Goal: Information Seeking & Learning: Learn about a topic

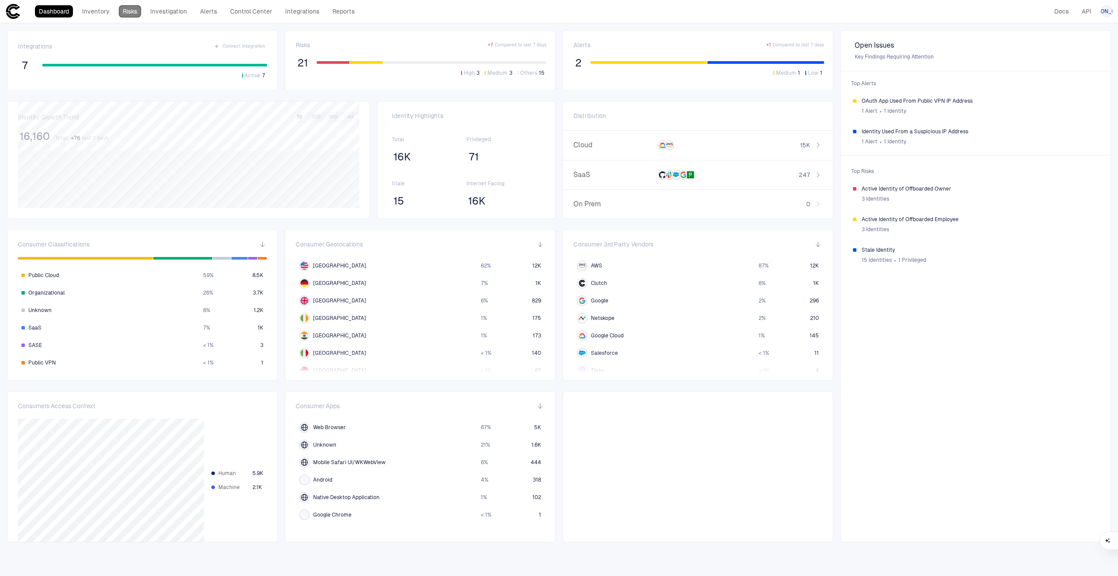
click at [138, 6] on link "Risks" at bounding box center [130, 11] width 22 height 12
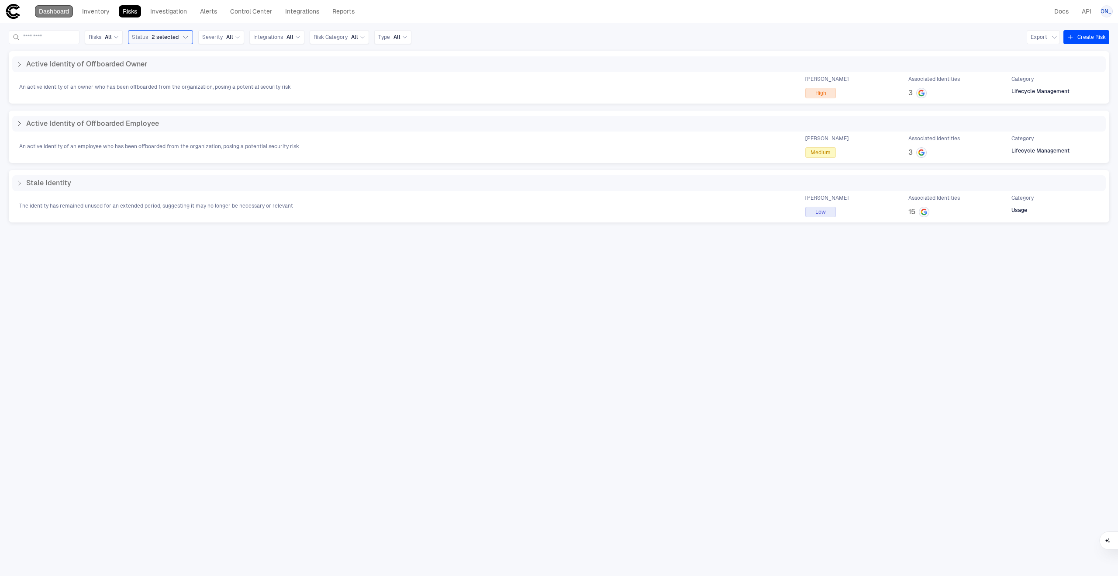
click at [52, 9] on link "Dashboard" at bounding box center [54, 11] width 38 height 12
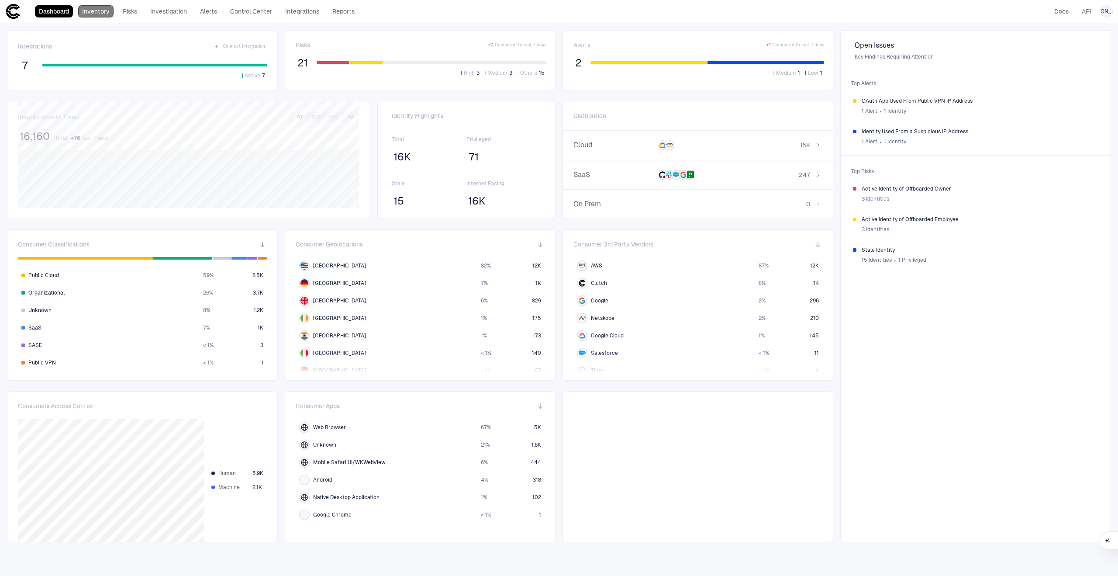
click at [104, 9] on link "Inventory" at bounding box center [95, 11] width 35 height 12
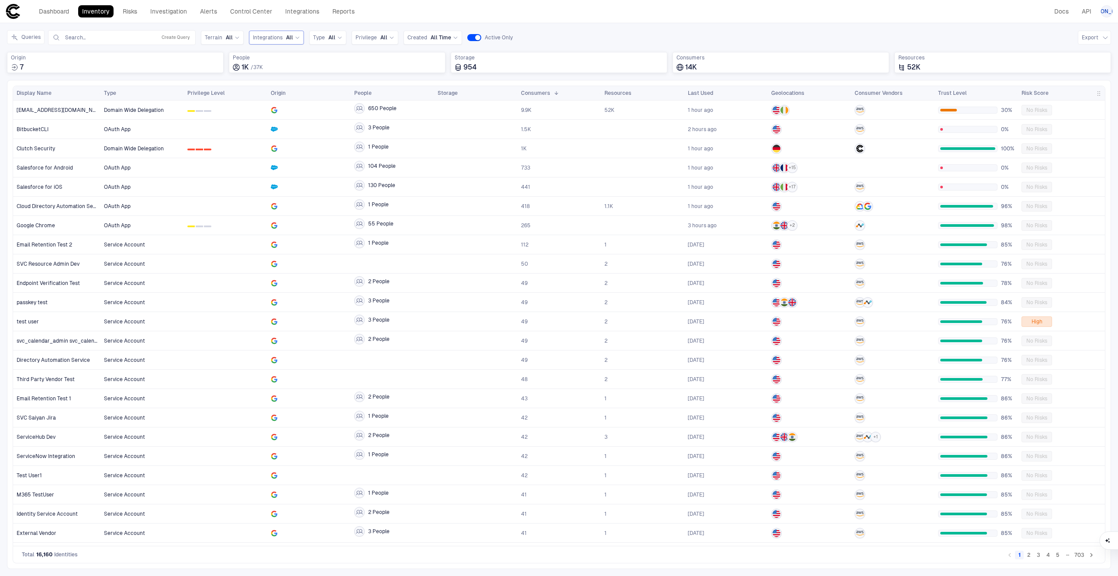
click at [290, 36] on span "All" at bounding box center [289, 37] width 7 height 7
click at [300, 75] on span "Salesforce" at bounding box center [303, 73] width 72 height 7
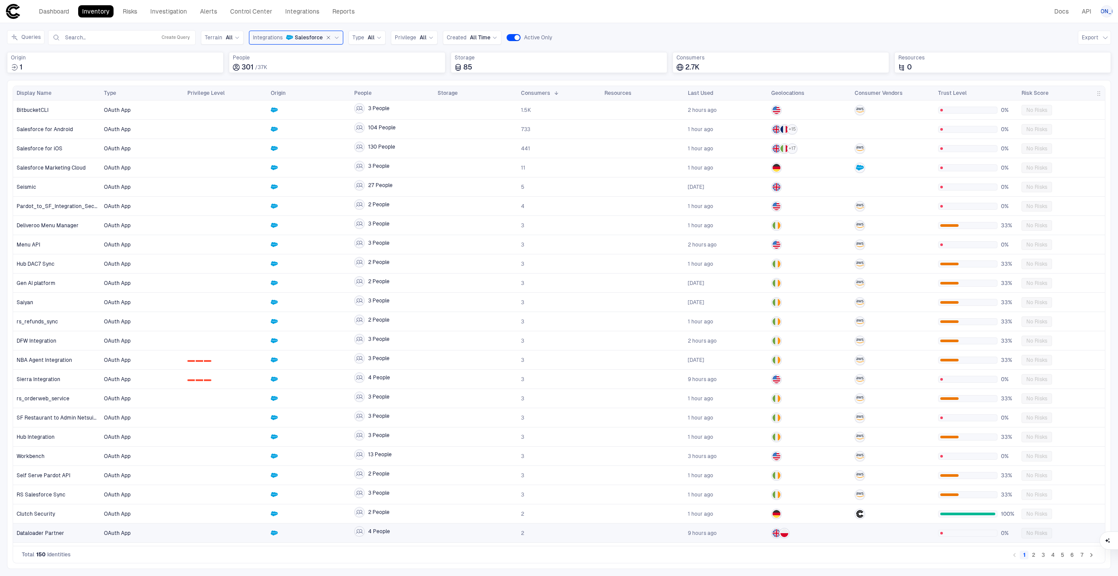
click at [466, 535] on div at bounding box center [476, 533] width 76 height 18
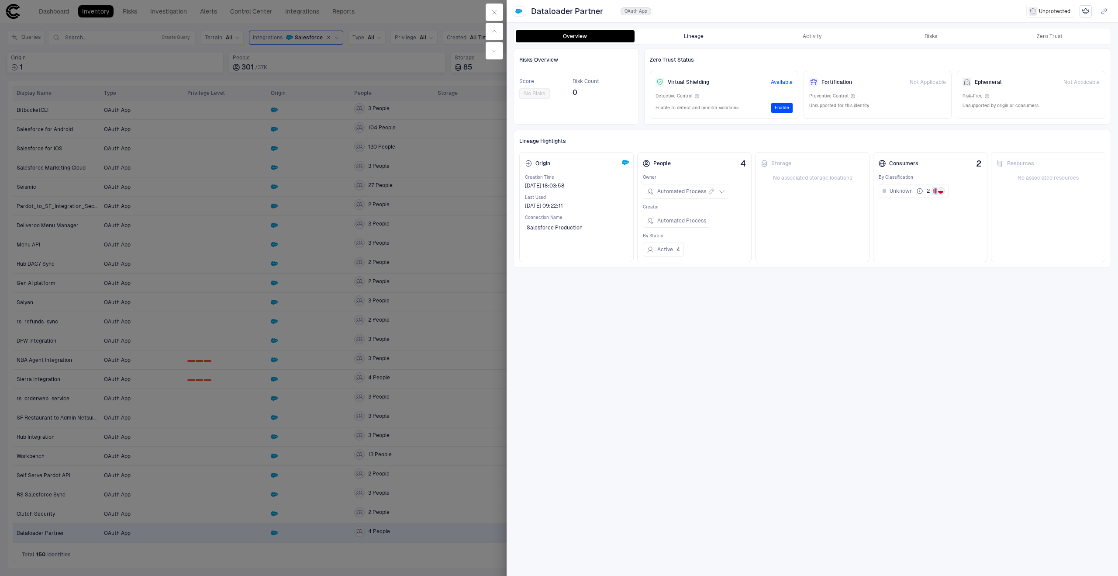
click at [708, 36] on button "Lineage" at bounding box center [694, 36] width 119 height 12
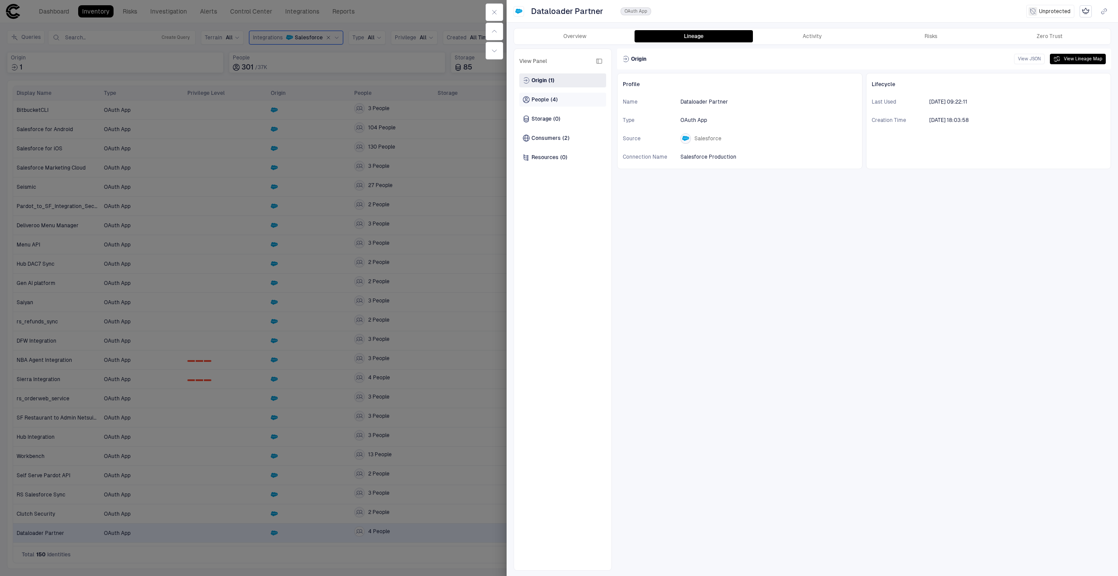
click at [564, 100] on div "People (4)" at bounding box center [562, 100] width 87 height 14
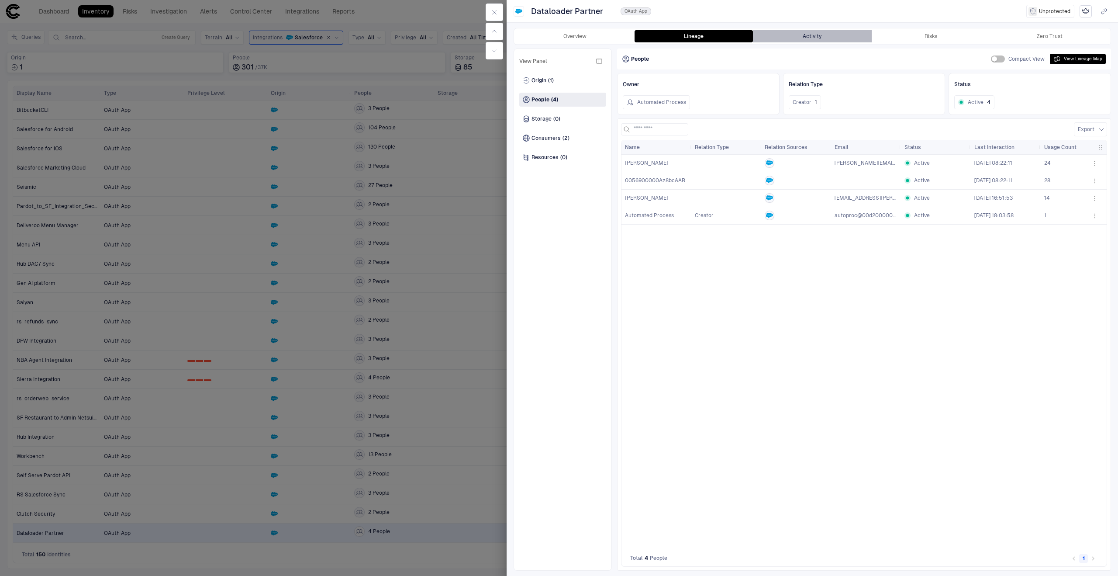
click at [803, 34] on button "Activity" at bounding box center [812, 36] width 119 height 12
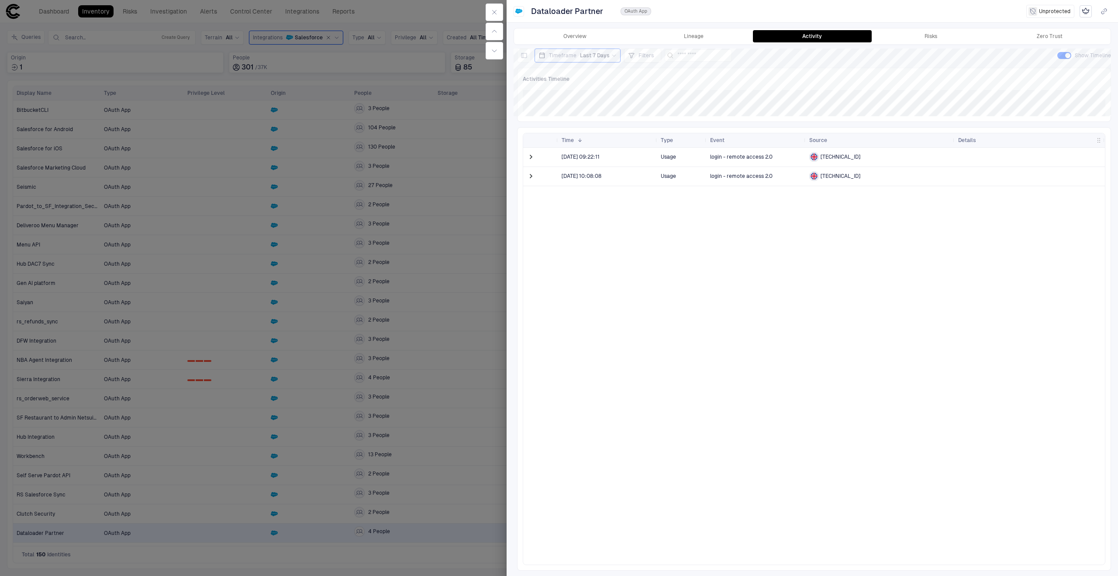
click at [920, 46] on div "Overview Lineage Activity Risks Zero Trust View Panel Usage ( 2 ) Risk ( 0 ) Th…" at bounding box center [813, 299] width 612 height 554
click at [920, 40] on button "Risks" at bounding box center [931, 36] width 119 height 12
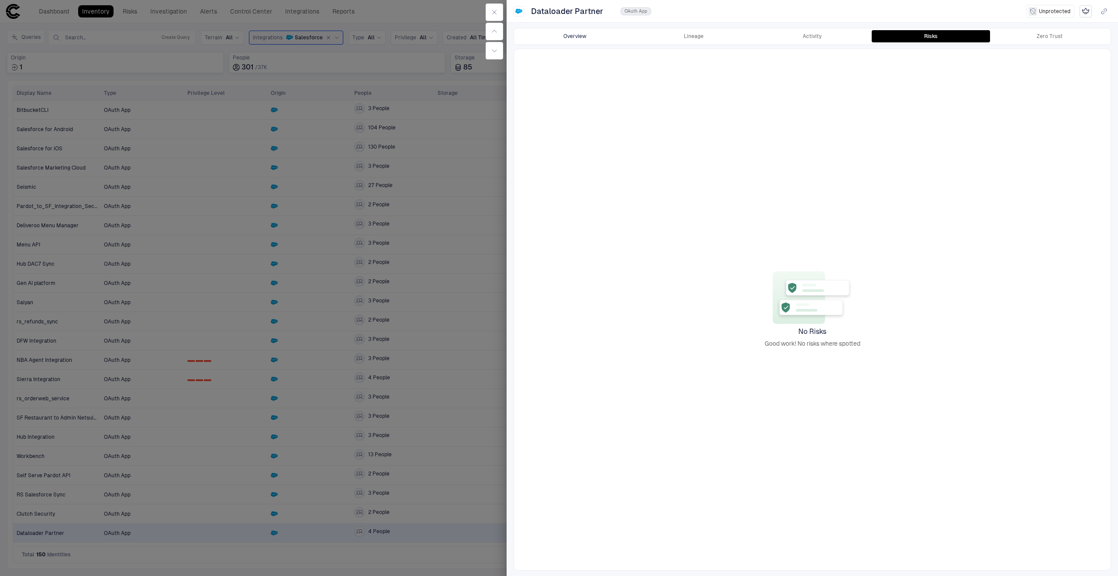
click at [598, 35] on button "Overview" at bounding box center [575, 36] width 119 height 12
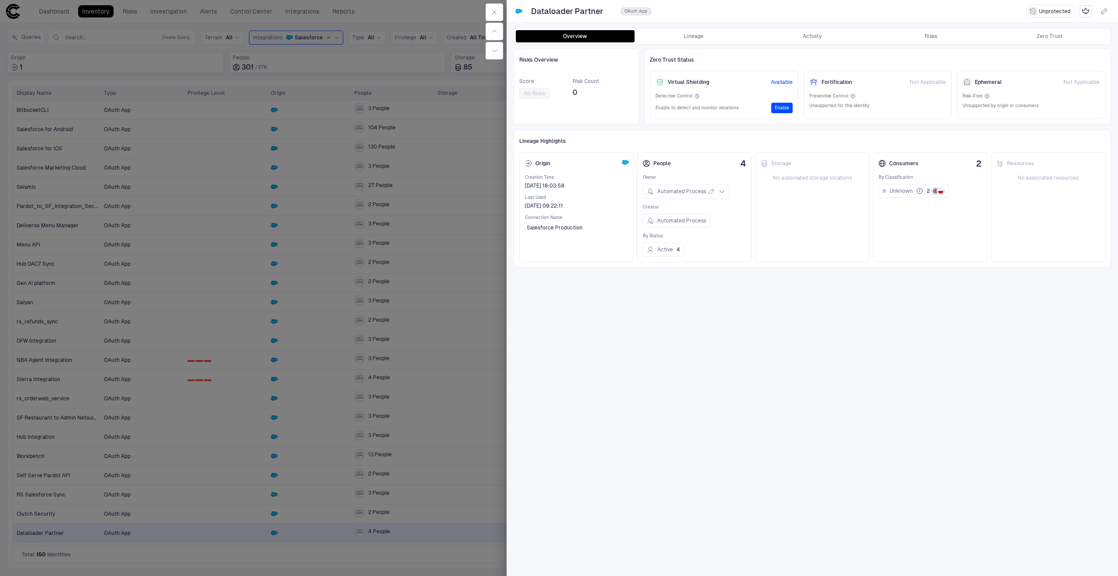
click at [428, 380] on div at bounding box center [559, 288] width 1118 height 576
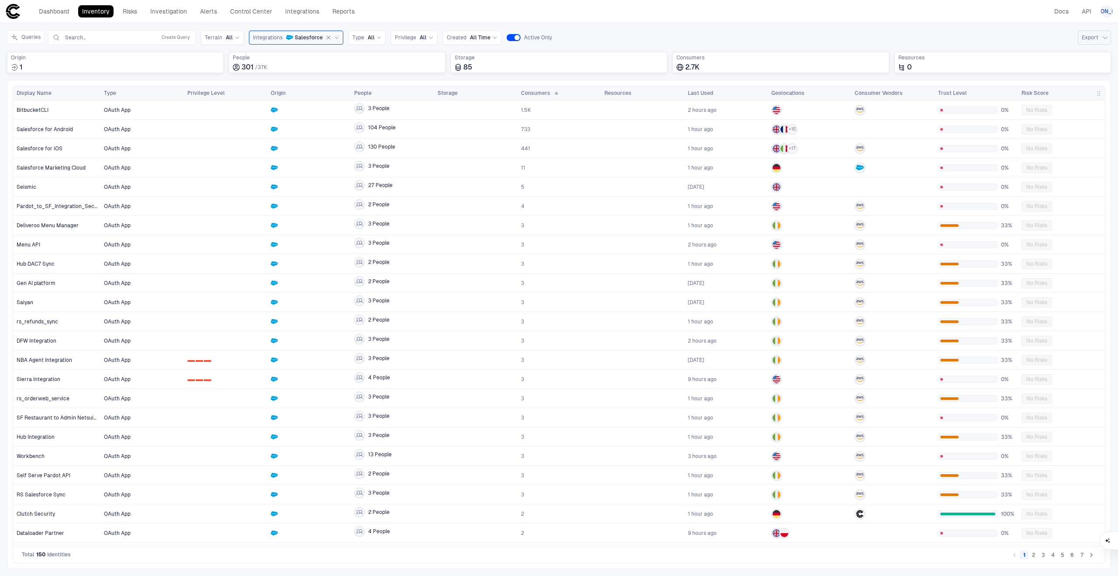
click at [1106, 39] on icon "button" at bounding box center [1105, 37] width 7 height 7
click at [1077, 72] on span "Export XLSX" at bounding box center [1069, 72] width 31 height 7
click at [1107, 10] on span "[PERSON_NAME]" at bounding box center [1107, 11] width 43 height 7
click at [219, 448] on div at bounding box center [559, 288] width 1118 height 576
click at [262, 221] on div at bounding box center [225, 225] width 76 height 18
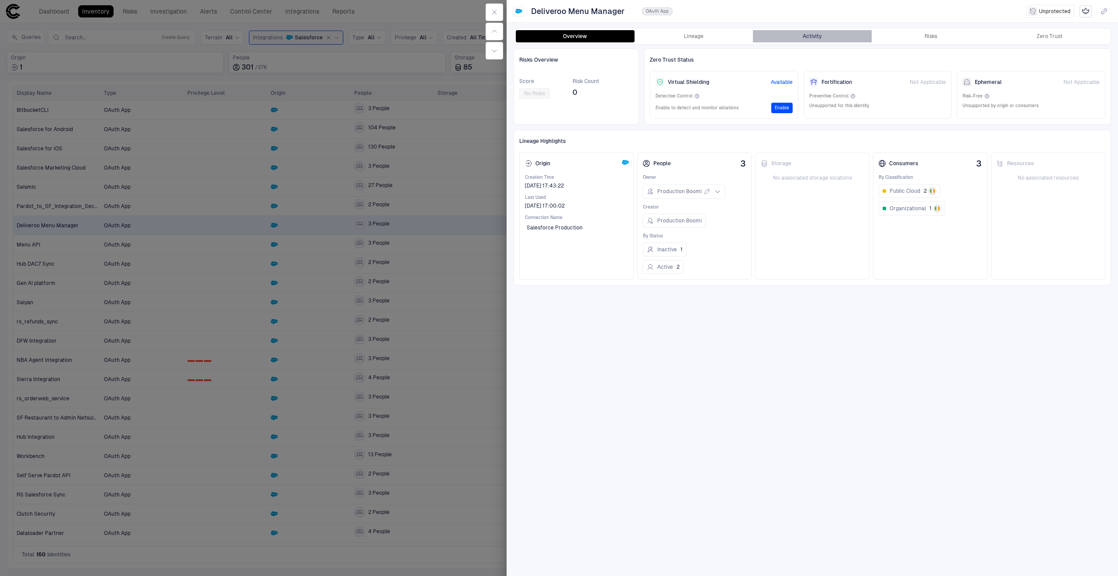
click at [792, 39] on button "Activity" at bounding box center [812, 36] width 119 height 12
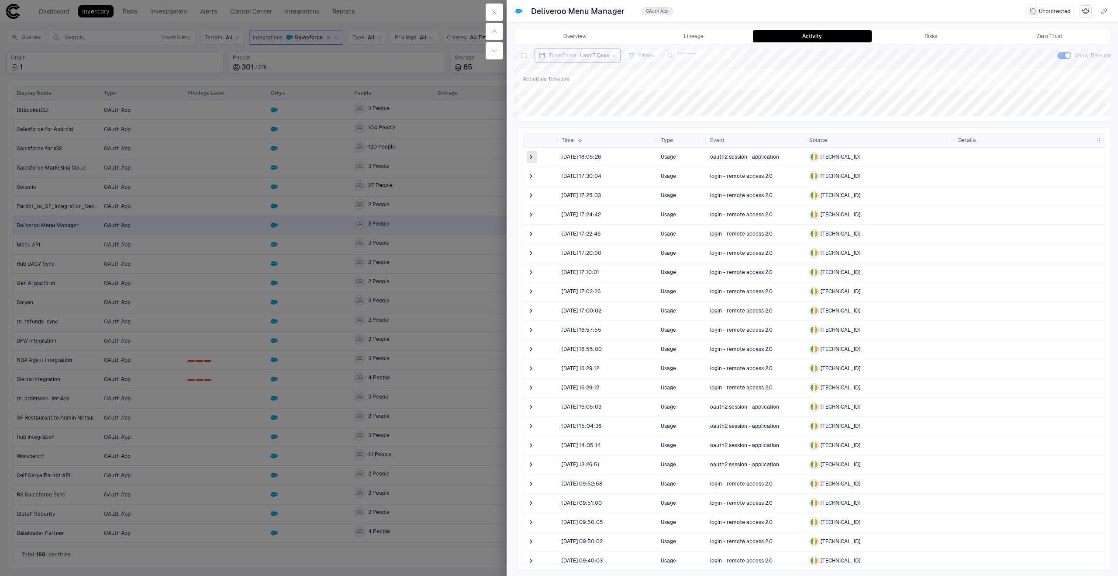
click at [530, 159] on span at bounding box center [531, 156] width 9 height 9
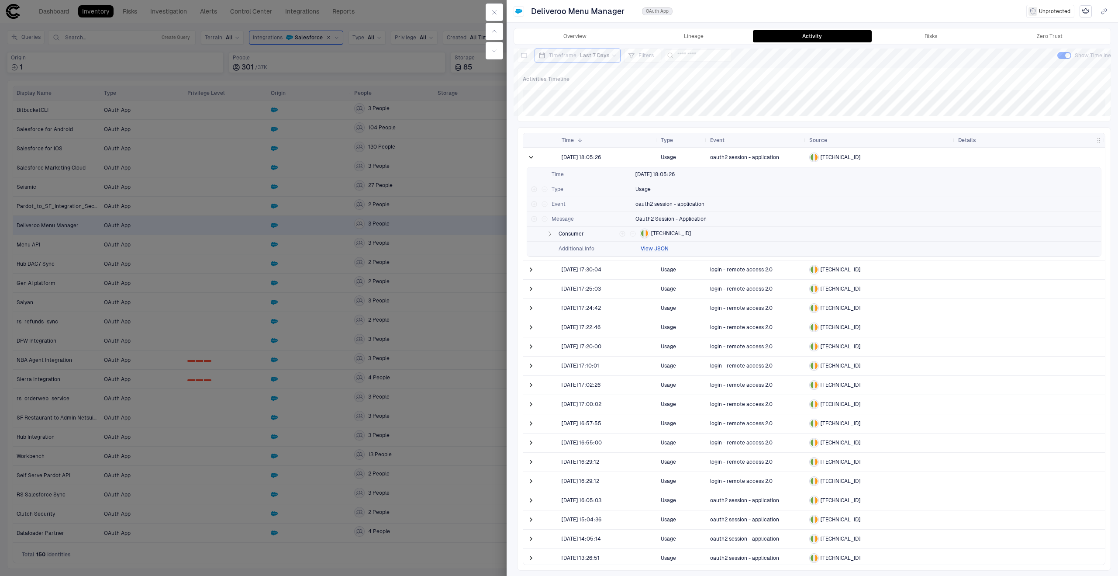
click at [530, 159] on span at bounding box center [531, 157] width 9 height 9
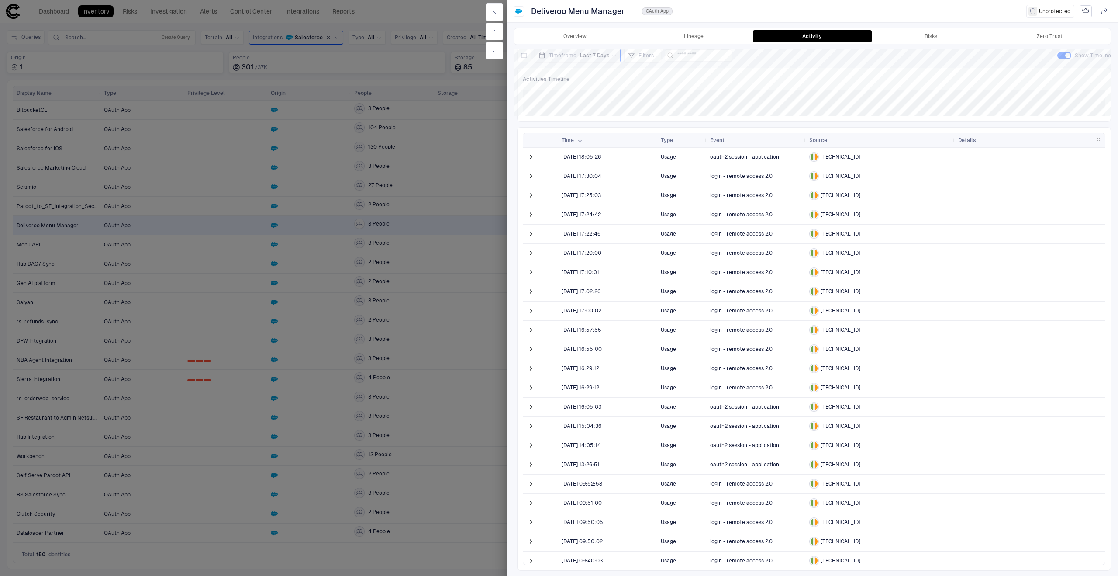
click at [482, 170] on div at bounding box center [559, 288] width 1118 height 576
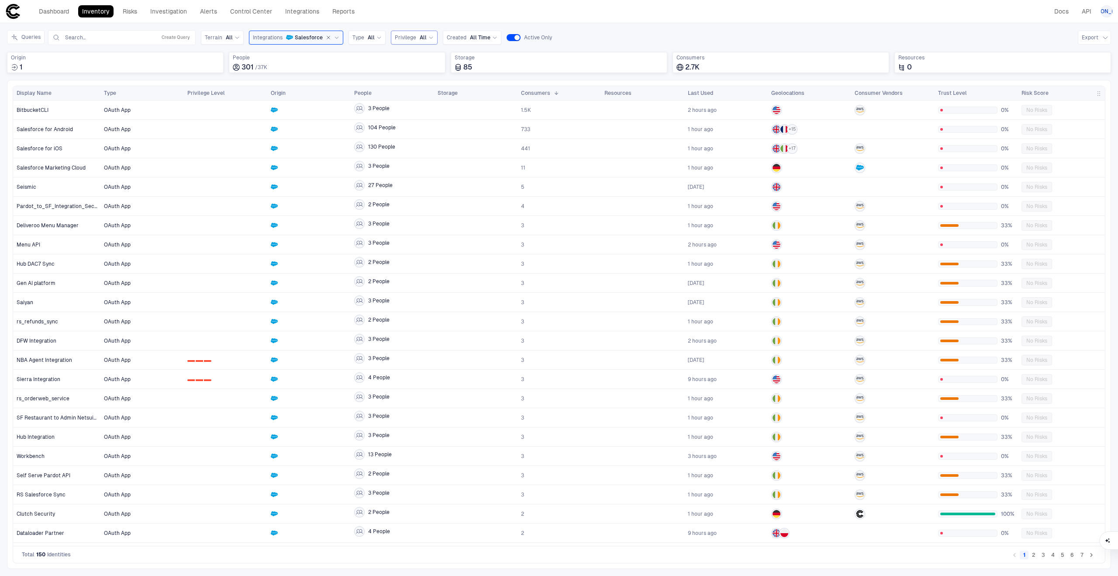
click at [420, 41] on span "All" at bounding box center [423, 37] width 7 height 7
click at [427, 93] on div "0 1 2 High" at bounding box center [423, 90] width 48 height 7
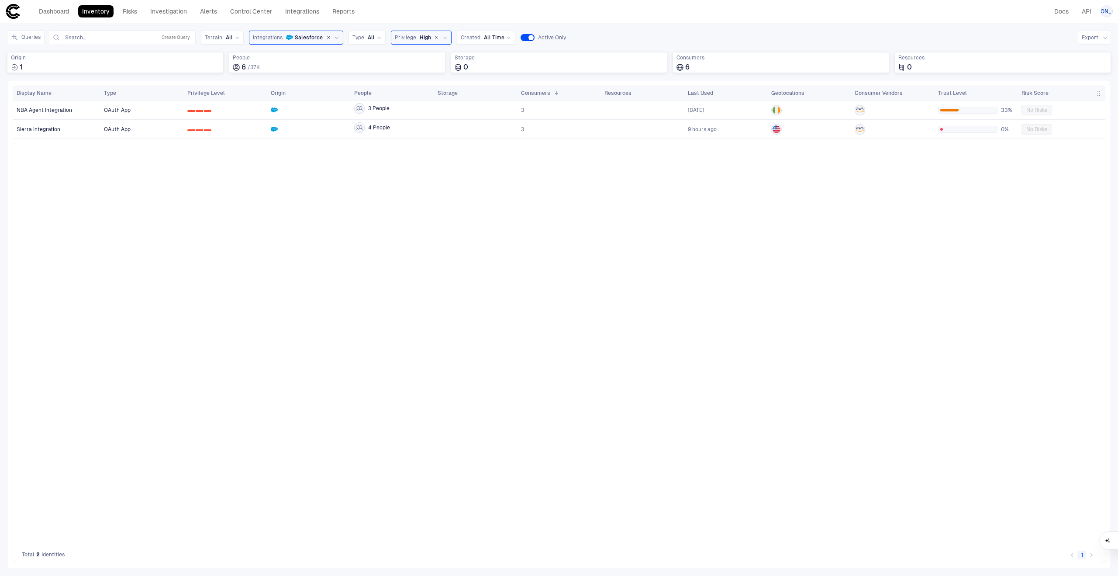
click at [443, 38] on icon at bounding box center [444, 38] width 3 height 2
click at [425, 76] on div "0 1 2 Medium" at bounding box center [423, 74] width 48 height 7
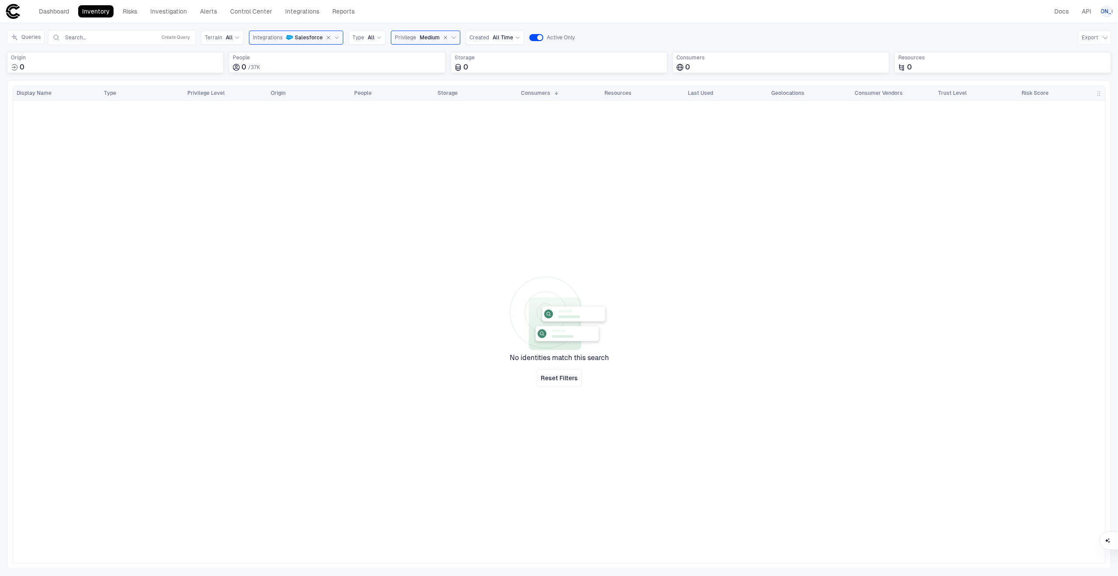
click at [451, 37] on icon at bounding box center [453, 37] width 5 height 5
click at [443, 39] on icon "button" at bounding box center [445, 37] width 5 height 5
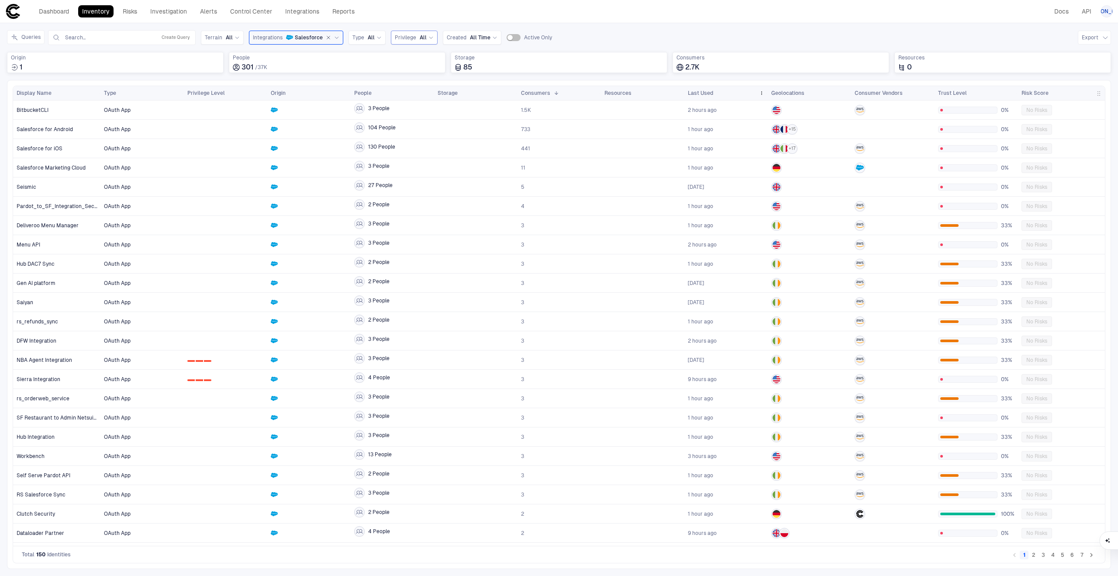
click at [713, 92] on div "Last Used" at bounding box center [722, 93] width 68 height 10
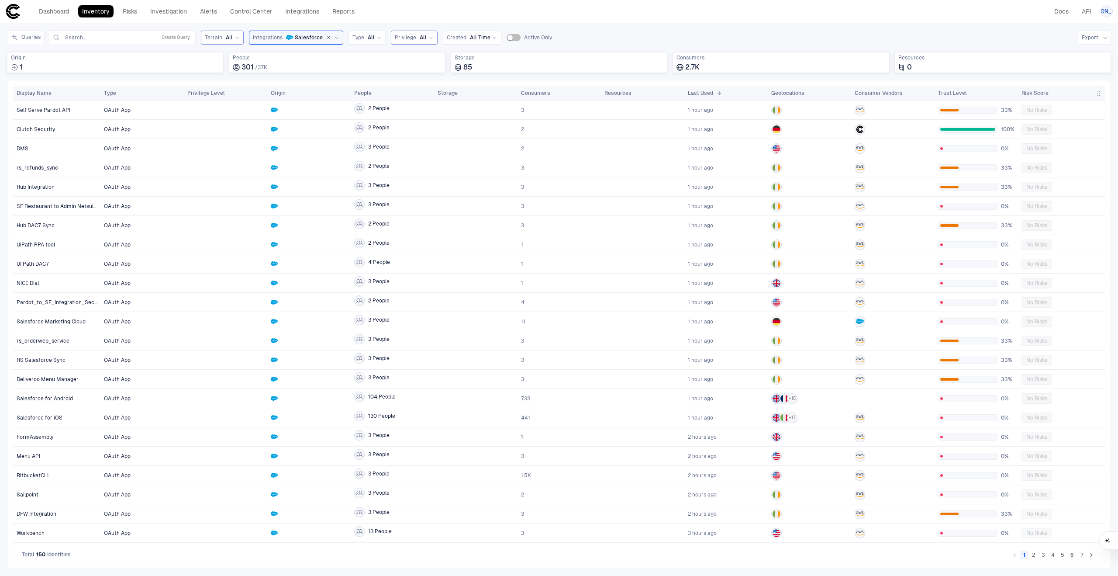
click at [228, 42] on div "Terrain All" at bounding box center [222, 38] width 35 height 10
click at [228, 43] on div "Terrain All" at bounding box center [222, 38] width 43 height 14
click at [363, 35] on div "Type All" at bounding box center [367, 37] width 29 height 7
click at [390, 105] on span "OAuth App" at bounding box center [397, 105] width 83 height 7
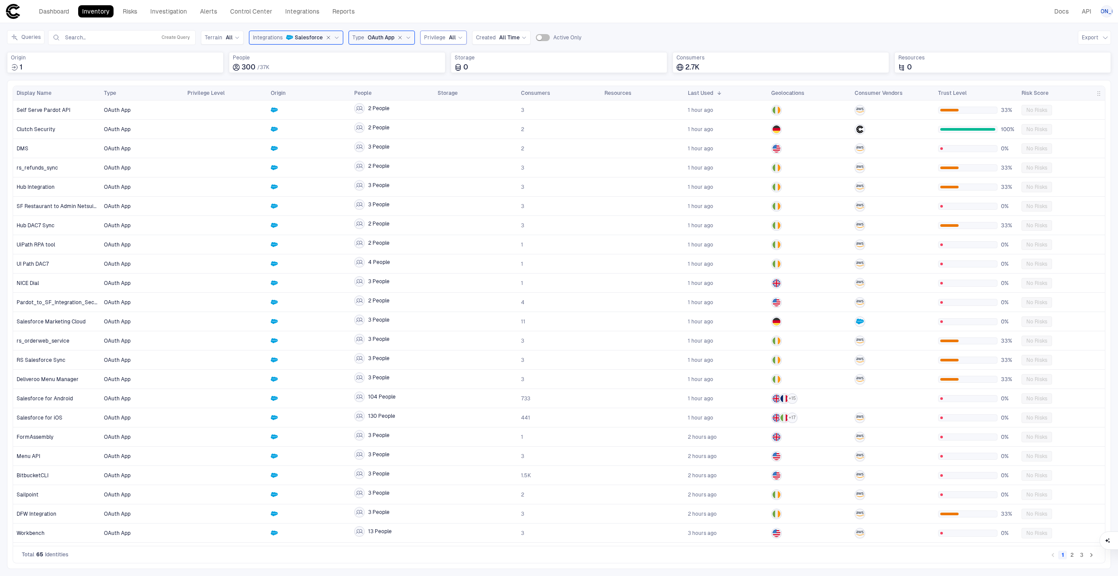
click at [392, 35] on div "OAuth App" at bounding box center [389, 38] width 43 height 8
click at [405, 119] on span "OAuth Token" at bounding box center [397, 120] width 83 height 7
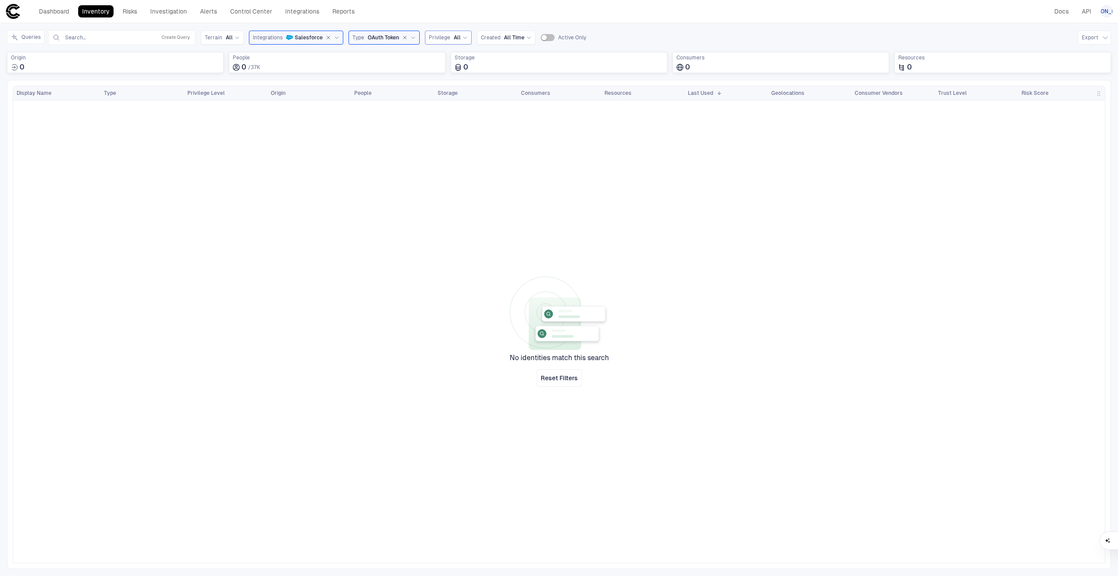
click at [381, 43] on div "Type OAuth Token" at bounding box center [384, 38] width 71 height 14
click at [391, 108] on span "API App" at bounding box center [397, 106] width 83 height 7
click at [379, 36] on span "API App" at bounding box center [377, 37] width 19 height 7
